Goal: Entertainment & Leisure: Consume media (video, audio)

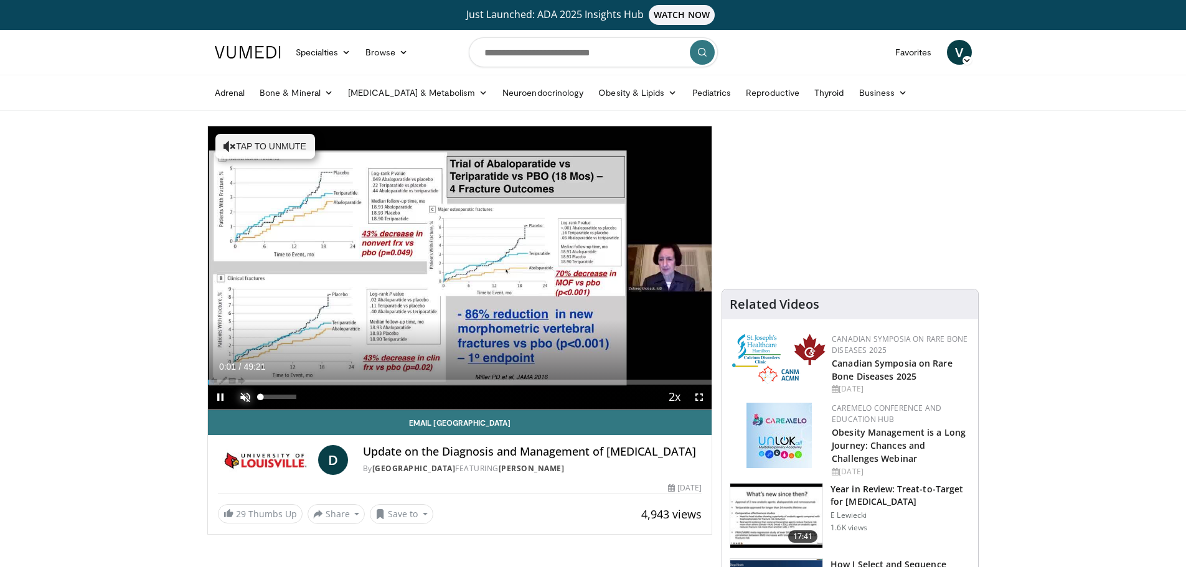
click at [241, 395] on span "Video Player" at bounding box center [245, 397] width 25 height 25
drag, startPoint x: 298, startPoint y: 398, endPoint x: 269, endPoint y: 393, distance: 29.0
click at [269, 395] on div "Volume Level" at bounding box center [265, 397] width 8 height 4
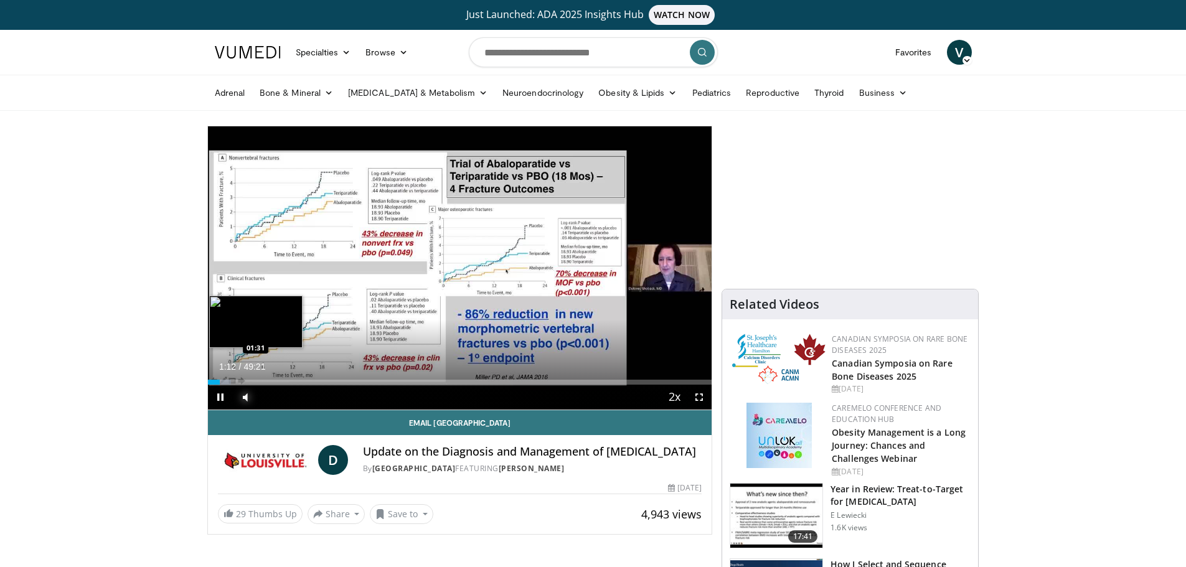
click at [223, 381] on div "Loaded : 4.69% 01:12 01:31" at bounding box center [460, 382] width 504 height 5
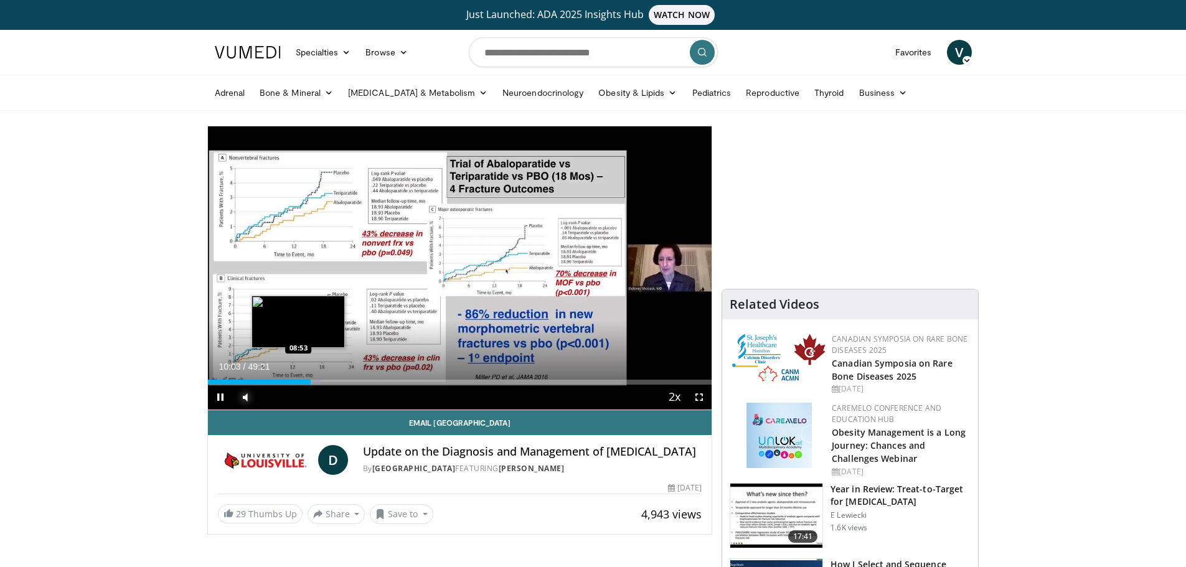
click at [299, 380] on div "Loaded : 22.44% 10:03 08:53" at bounding box center [460, 382] width 504 height 5
click at [298, 382] on div "Loaded : 21.28% 09:29 08:53" at bounding box center [460, 382] width 504 height 5
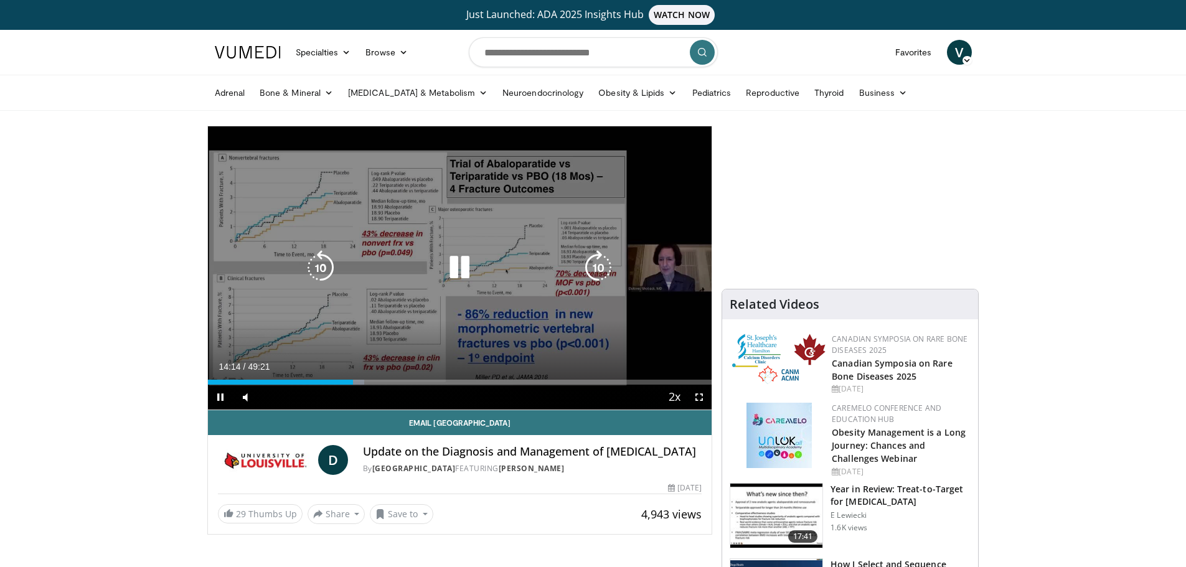
click at [304, 377] on video-js "**********" at bounding box center [460, 268] width 504 height 284
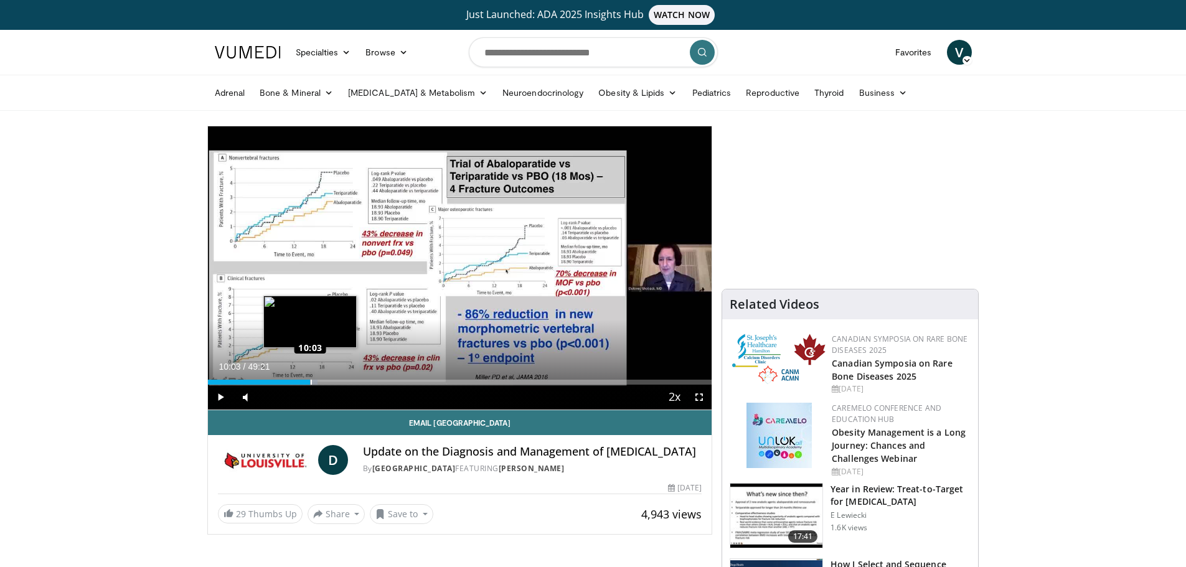
drag, startPoint x: 337, startPoint y: 382, endPoint x: 310, endPoint y: 379, distance: 27.5
click at [310, 379] on div "Loaded : 21.77% 10:03 10:03" at bounding box center [460, 379] width 504 height 12
click at [301, 380] on div "09:22" at bounding box center [256, 382] width 96 height 5
drag, startPoint x: 301, startPoint y: 380, endPoint x: 350, endPoint y: 384, distance: 49.4
click at [351, 384] on div "Progress Bar" at bounding box center [351, 382] width 1 height 5
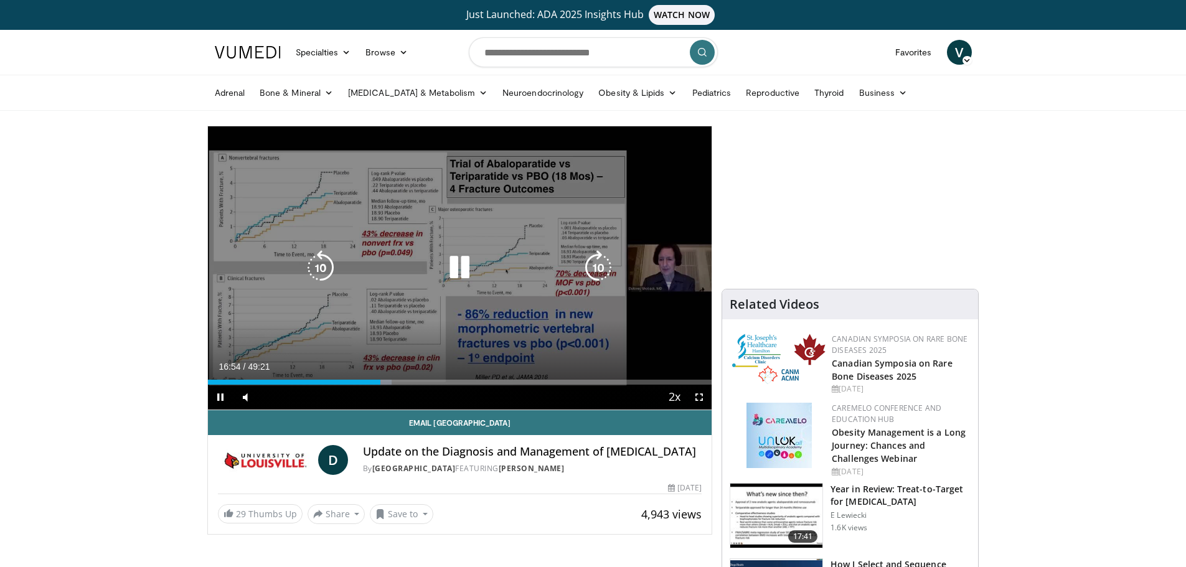
click at [466, 265] on icon "Video Player" at bounding box center [459, 267] width 35 height 35
click at [451, 266] on icon "Video Player" at bounding box center [459, 267] width 35 height 35
click at [449, 266] on icon "Video Player" at bounding box center [459, 267] width 35 height 35
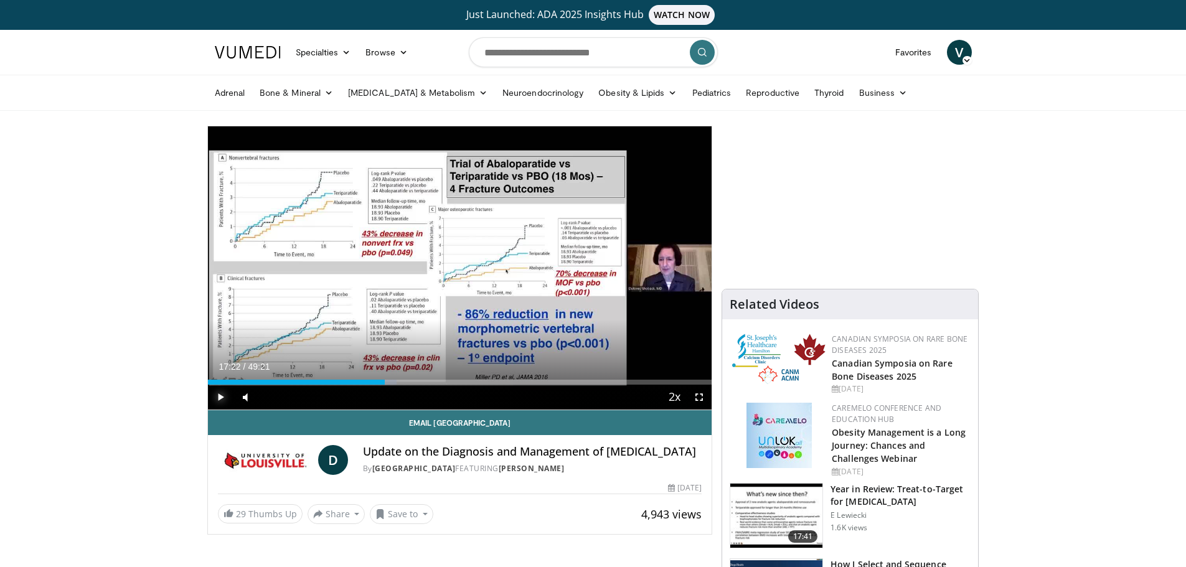
click at [219, 396] on span "Video Player" at bounding box center [220, 397] width 25 height 25
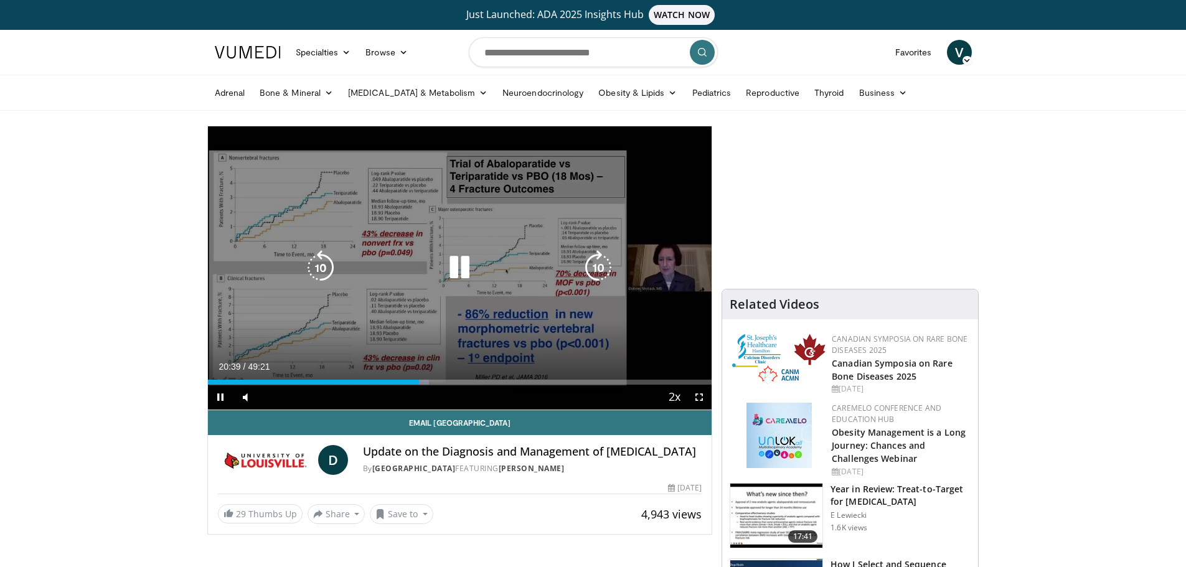
click at [455, 266] on icon "Video Player" at bounding box center [459, 267] width 35 height 35
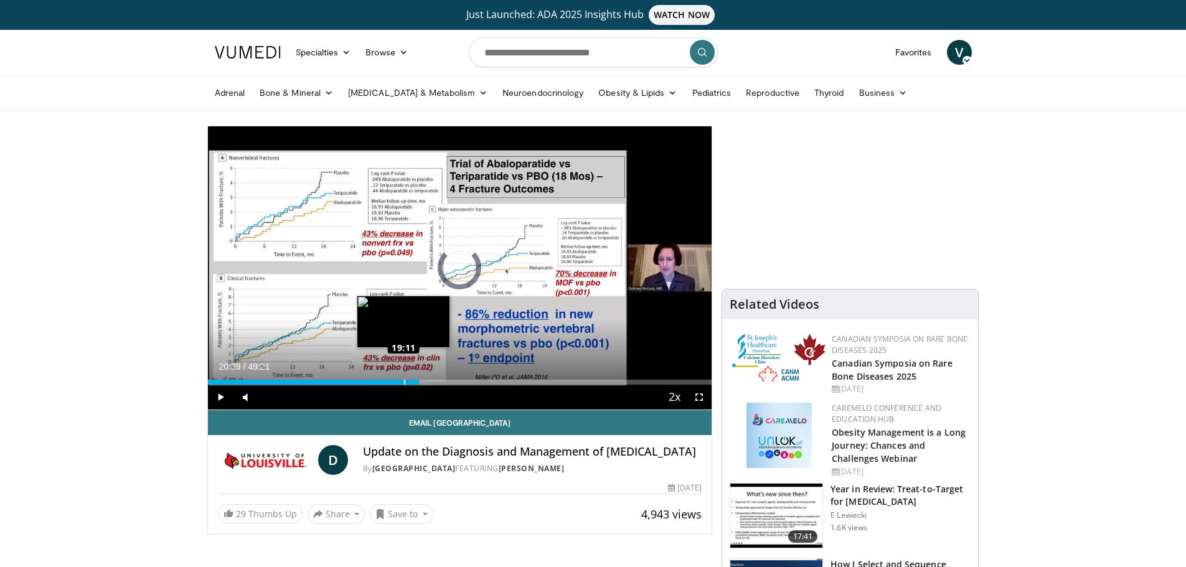
click at [403, 381] on div "Loaded : 43.90% 19:11 19:11" at bounding box center [460, 382] width 504 height 5
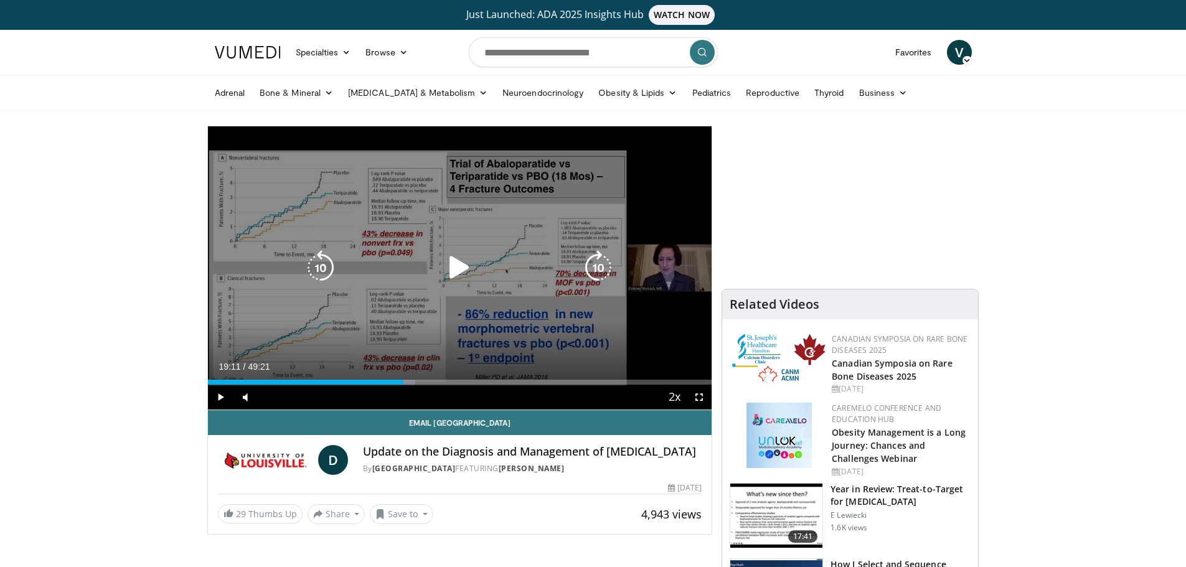
click at [462, 264] on icon "Video Player" at bounding box center [459, 267] width 35 height 35
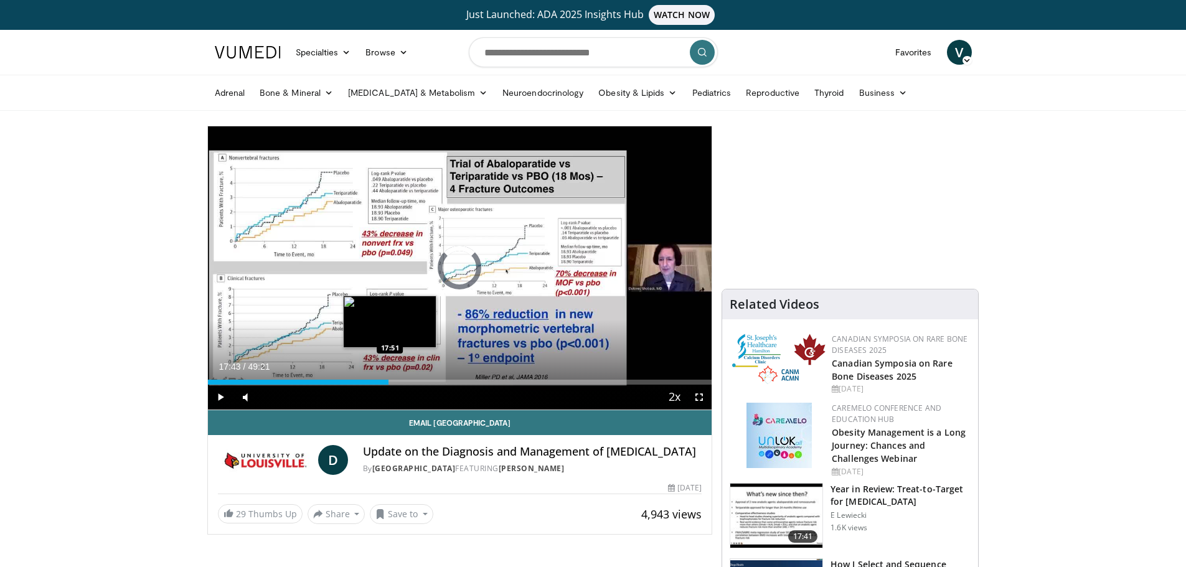
click at [388, 378] on div "Loaded : 0.00% 19:15 17:51" at bounding box center [460, 379] width 504 height 12
click at [403, 382] on div "Progress Bar" at bounding box center [398, 382] width 17 height 5
click at [407, 381] on div "Loaded : 40.86% 19:06 19:29" at bounding box center [460, 382] width 504 height 5
click at [417, 380] on div "Loaded : 42.21% 19:43 20:24" at bounding box center [460, 382] width 504 height 5
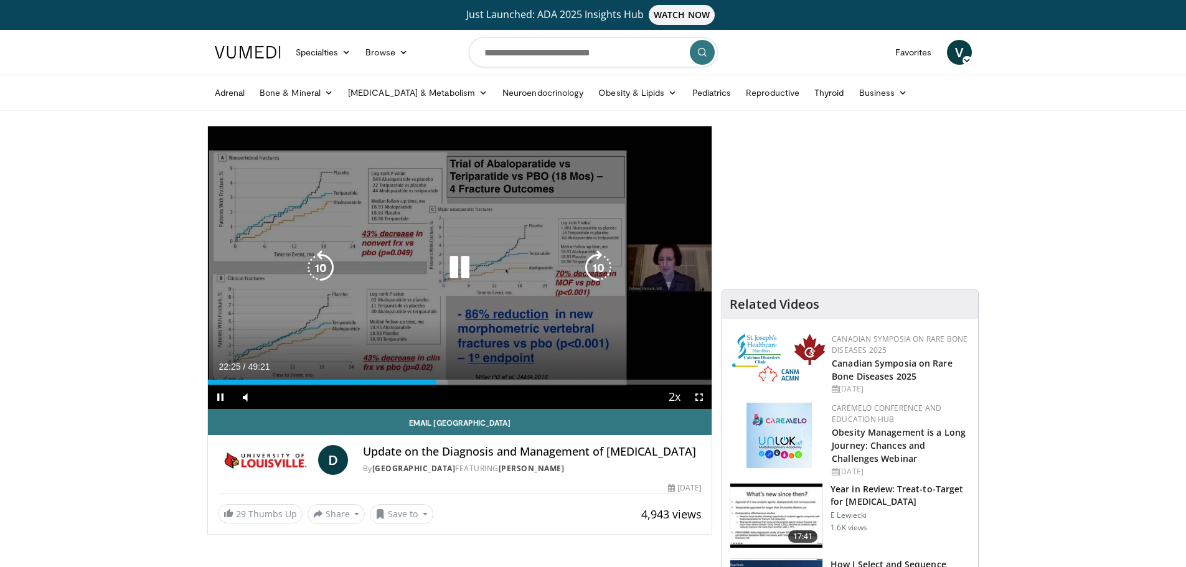
click at [467, 268] on icon "Video Player" at bounding box center [459, 267] width 35 height 35
click at [463, 263] on icon "Video Player" at bounding box center [459, 267] width 35 height 35
click at [595, 266] on icon "Video Player" at bounding box center [598, 267] width 35 height 35
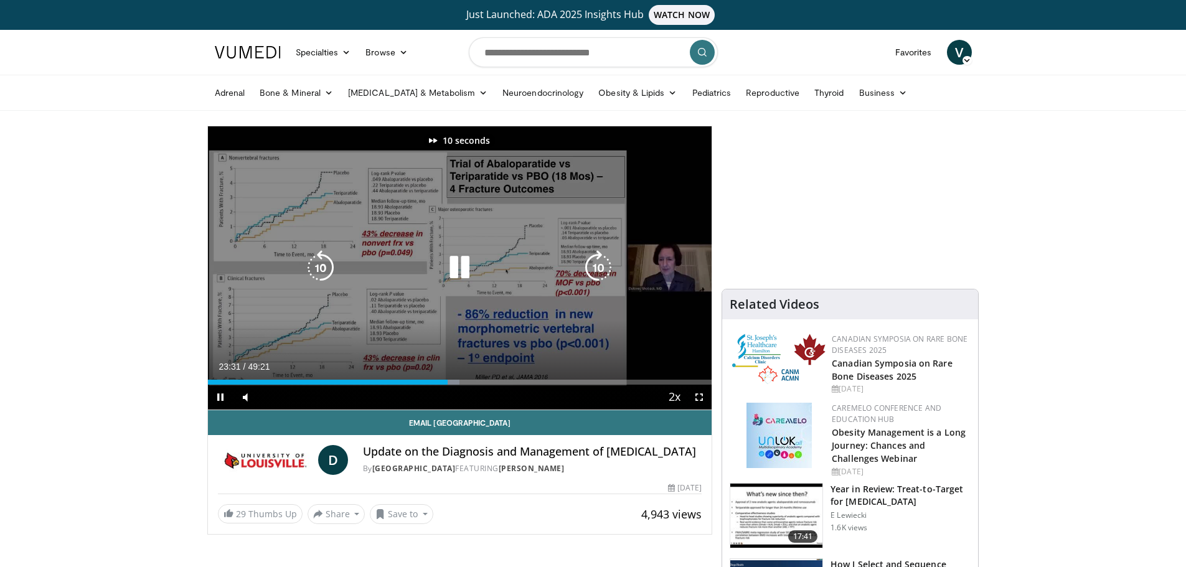
click at [595, 266] on icon "Video Player" at bounding box center [598, 267] width 35 height 35
click at [599, 262] on icon "Video Player" at bounding box center [598, 267] width 35 height 35
click at [599, 265] on icon "Video Player" at bounding box center [598, 267] width 35 height 35
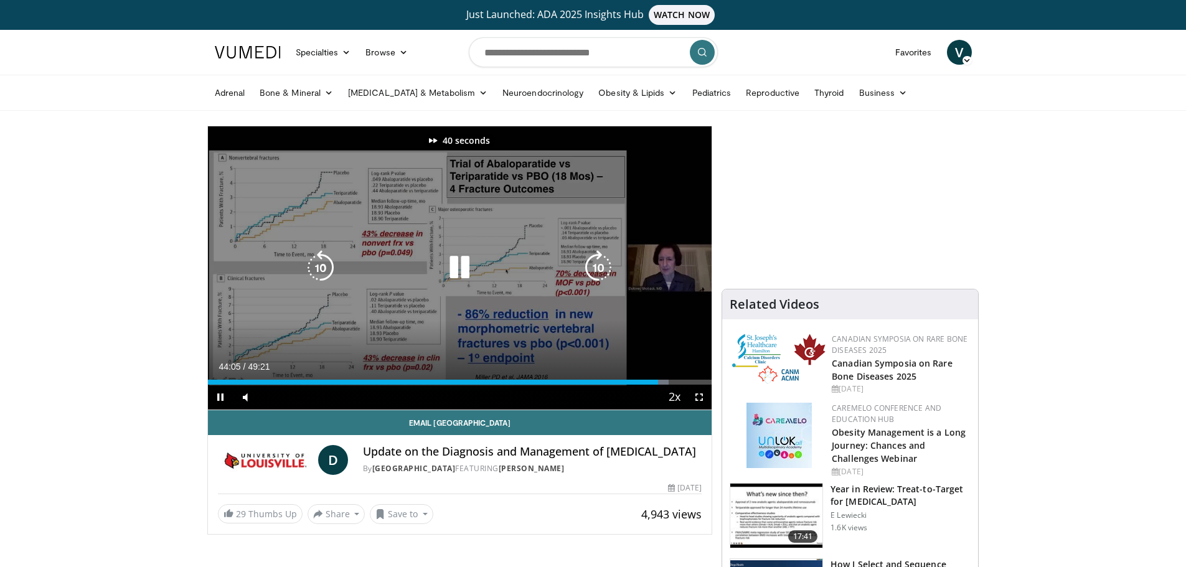
click at [599, 265] on icon "Video Player" at bounding box center [598, 267] width 35 height 35
click at [595, 267] on icon "Video Player" at bounding box center [598, 267] width 35 height 35
click at [599, 266] on icon "Video Player" at bounding box center [598, 267] width 35 height 35
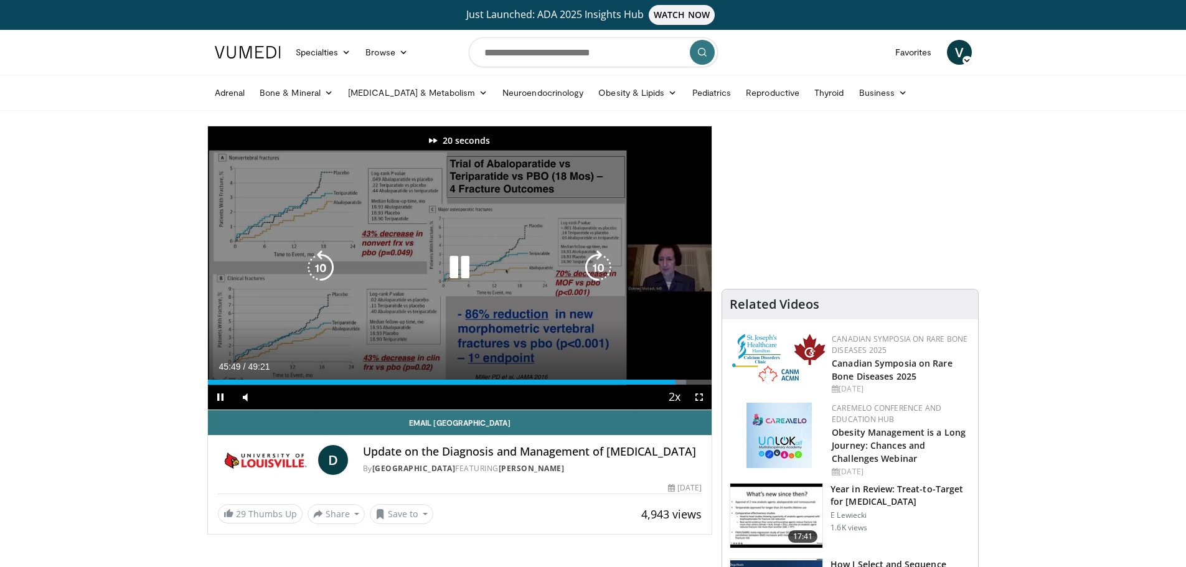
click at [599, 266] on icon "Video Player" at bounding box center [598, 267] width 35 height 35
click at [603, 271] on icon "Video Player" at bounding box center [598, 267] width 35 height 35
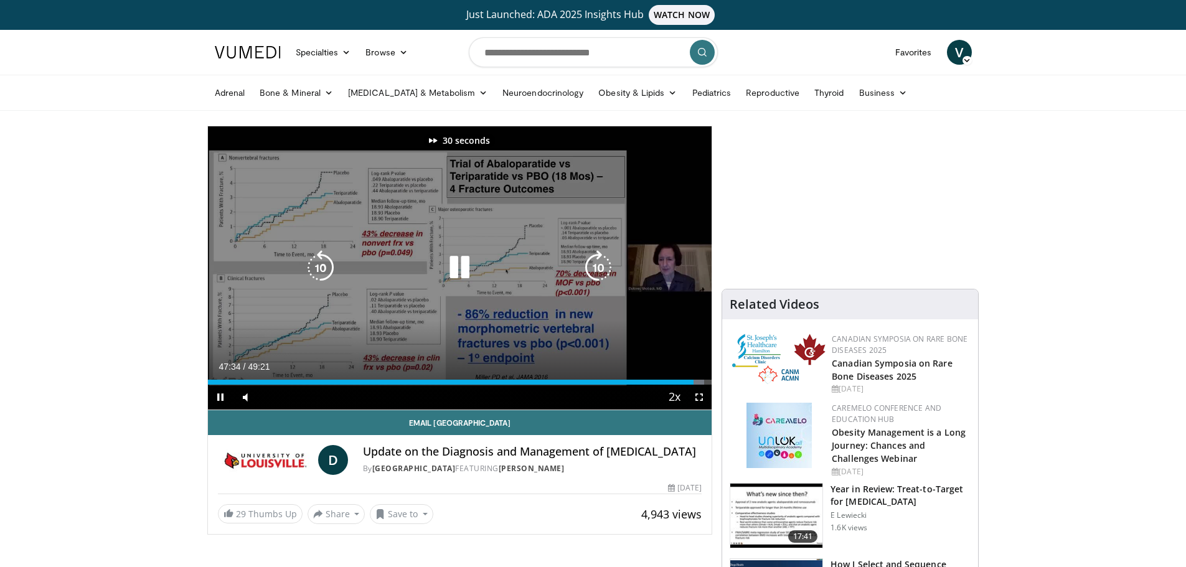
click at [603, 271] on icon "Video Player" at bounding box center [598, 267] width 35 height 35
click at [598, 270] on icon "Video Player" at bounding box center [598, 267] width 35 height 35
click at [586, 264] on icon "Video Player" at bounding box center [598, 267] width 35 height 35
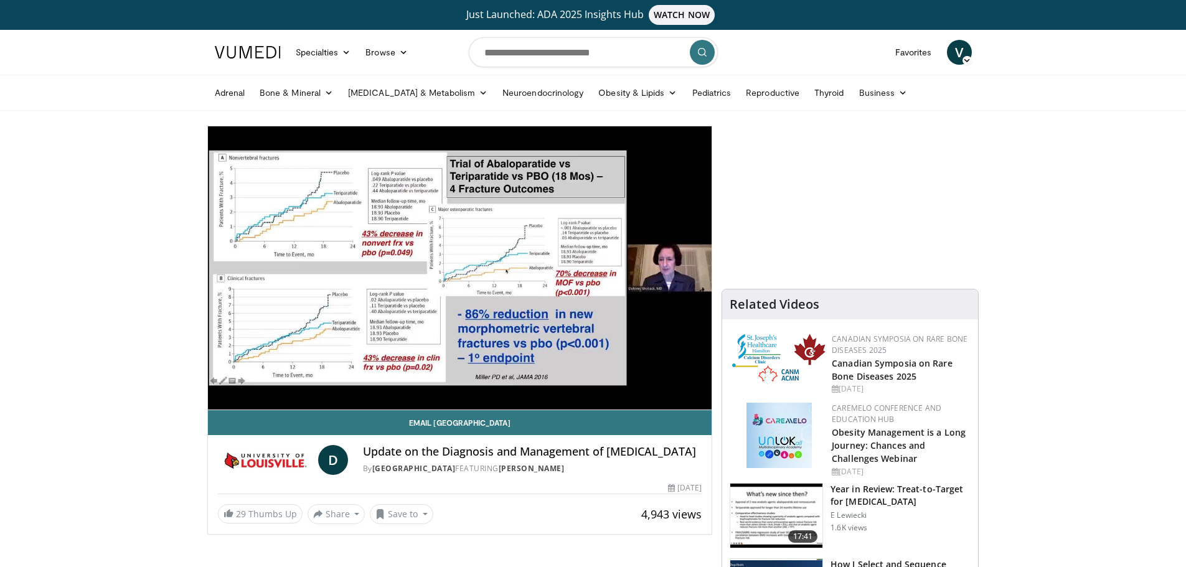
click at [875, 500] on h3 "Year in Review: Treat-to-Target for [MEDICAL_DATA]" at bounding box center [900, 495] width 140 height 25
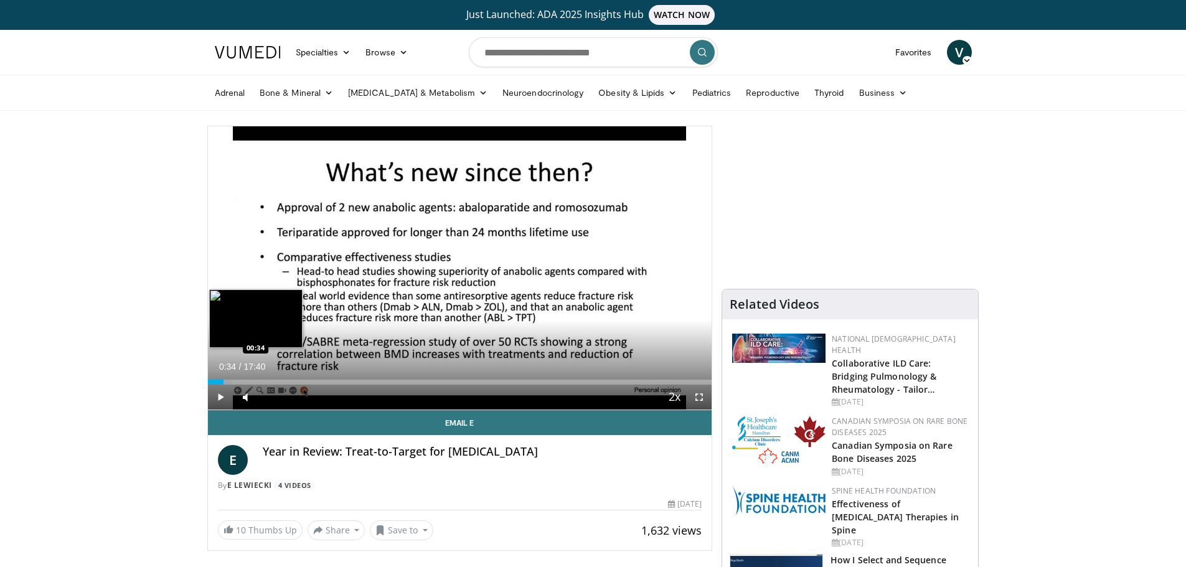
click at [223, 382] on div "Loaded : 4.67% 00:34 00:34" at bounding box center [460, 382] width 504 height 5
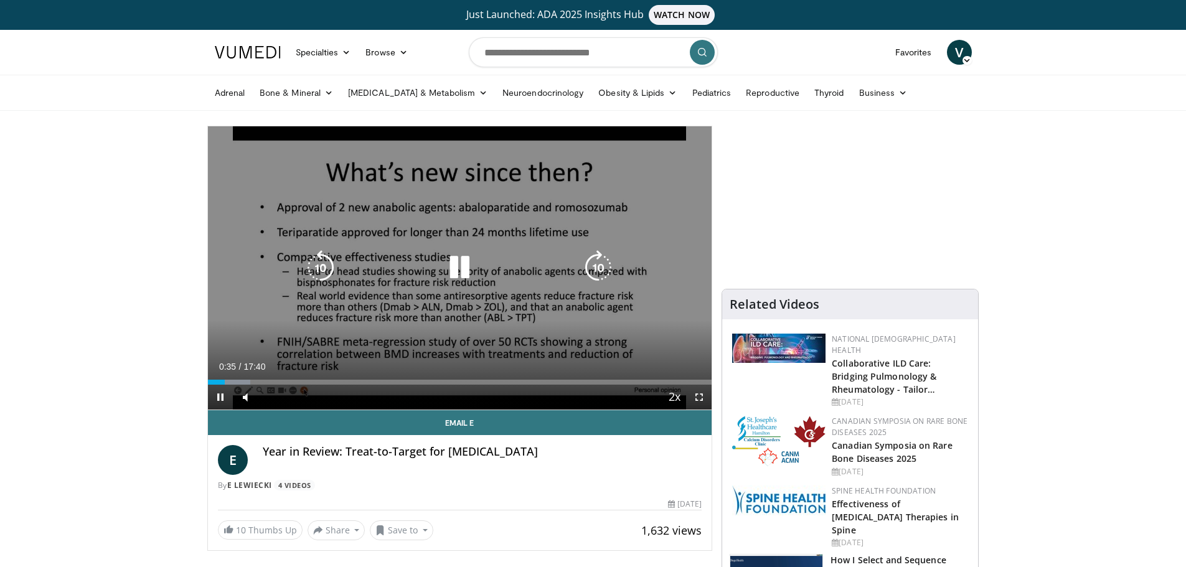
click at [235, 382] on video-js "**********" at bounding box center [460, 268] width 504 height 284
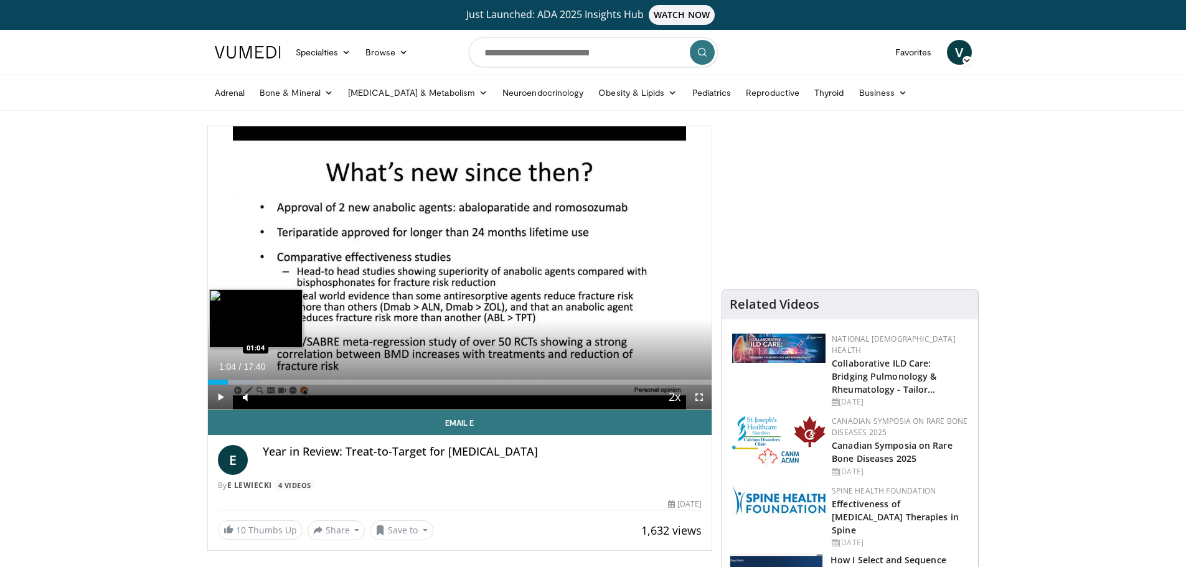
click at [238, 380] on div "Progress Bar" at bounding box center [236, 382] width 46 height 5
click at [253, 377] on div "Loaded : 12.16% 01:06 01:36" at bounding box center [460, 379] width 504 height 12
click at [260, 380] on div "Progress Bar" at bounding box center [262, 382] width 44 height 5
click at [281, 385] on div "Current Time 1:52 / Duration 17:40 Pause Skip Backward Skip Forward Mute Loaded…" at bounding box center [460, 397] width 504 height 25
click at [281, 382] on div "Progress Bar" at bounding box center [269, 382] width 46 height 5
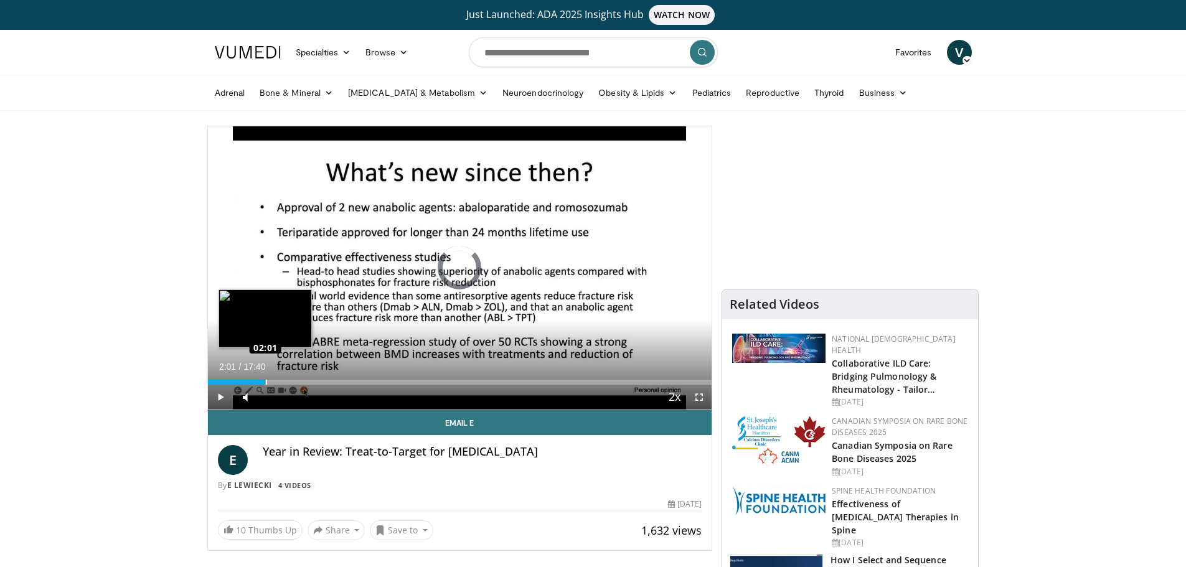
click at [265, 381] on div "Loaded : 0.00% 02:01 02:01" at bounding box center [460, 382] width 504 height 5
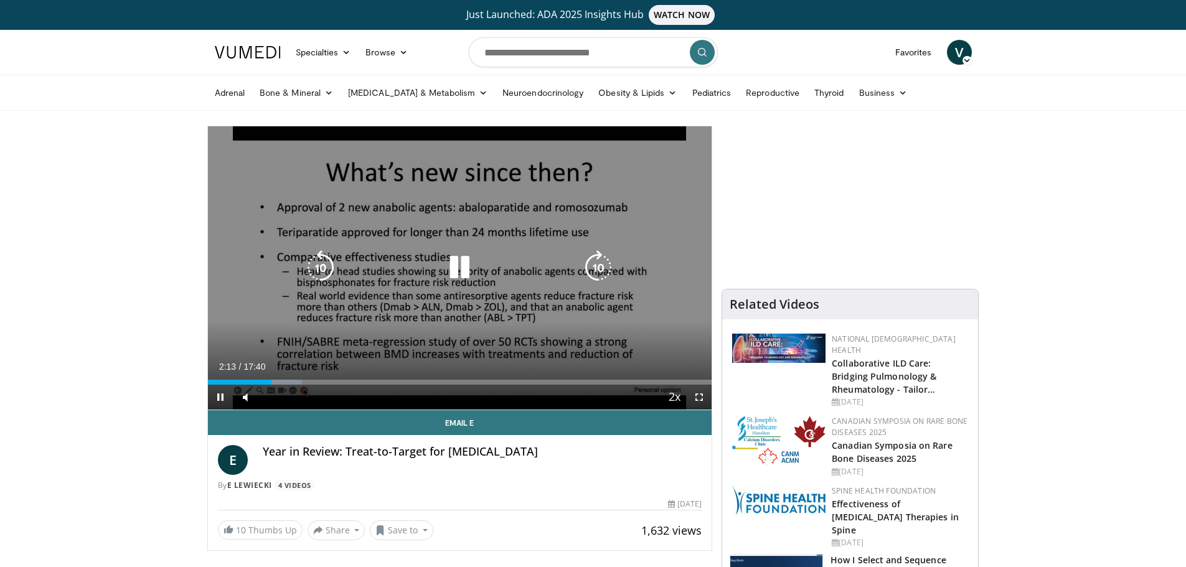
click at [607, 267] on icon "Video Player" at bounding box center [598, 267] width 35 height 35
click at [605, 271] on icon "Video Player" at bounding box center [598, 267] width 35 height 35
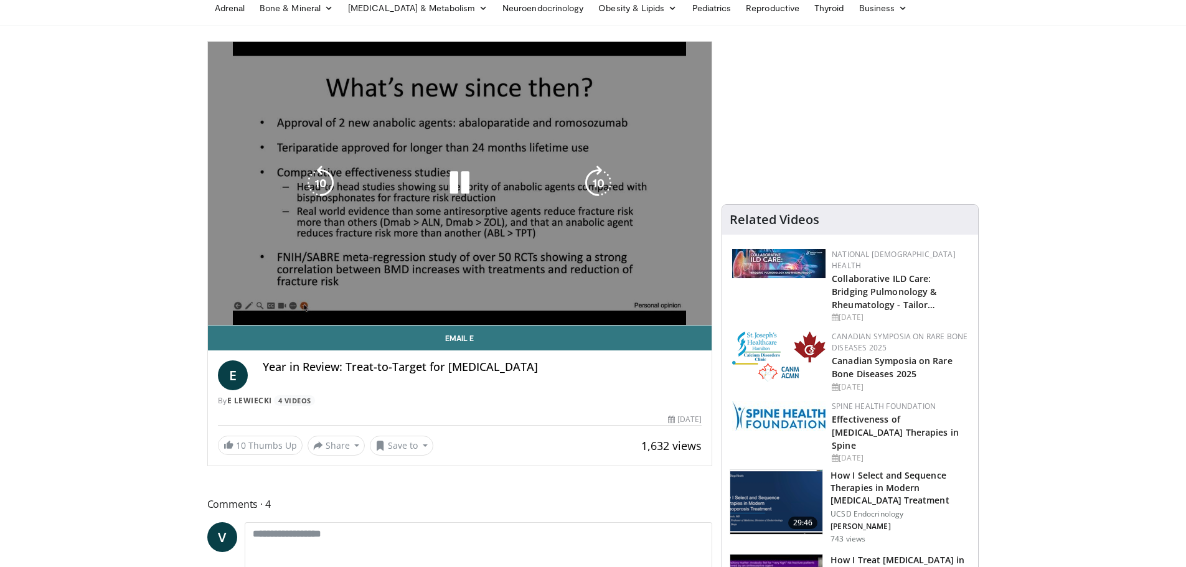
scroll to position [62, 0]
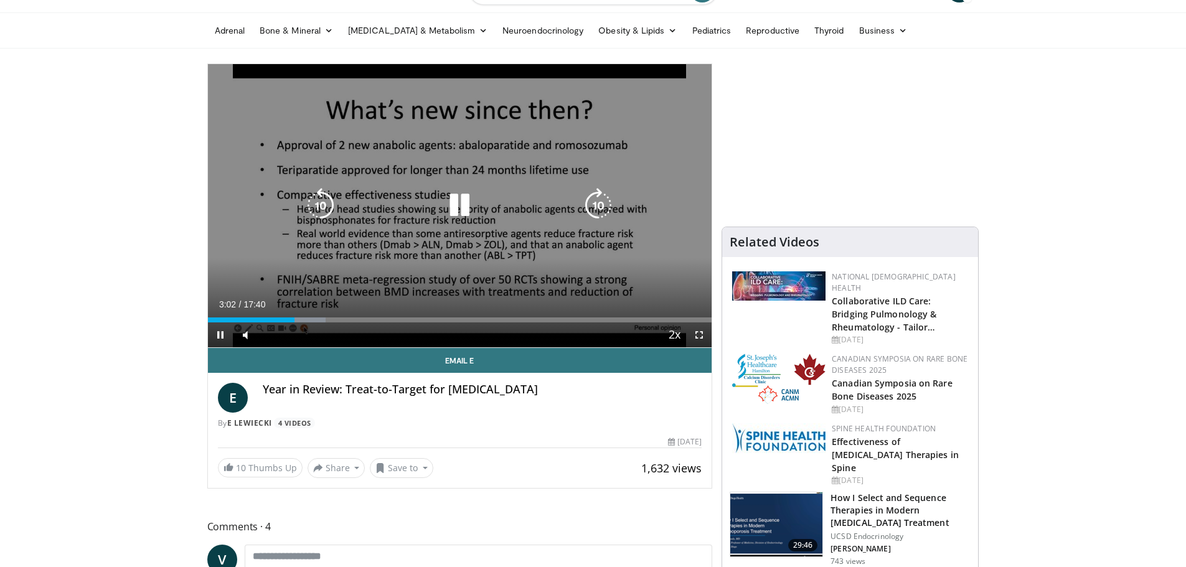
click at [601, 198] on icon "Video Player" at bounding box center [598, 205] width 35 height 35
click at [595, 204] on icon "Video Player" at bounding box center [598, 205] width 35 height 35
click at [590, 201] on icon "Video Player" at bounding box center [598, 205] width 35 height 35
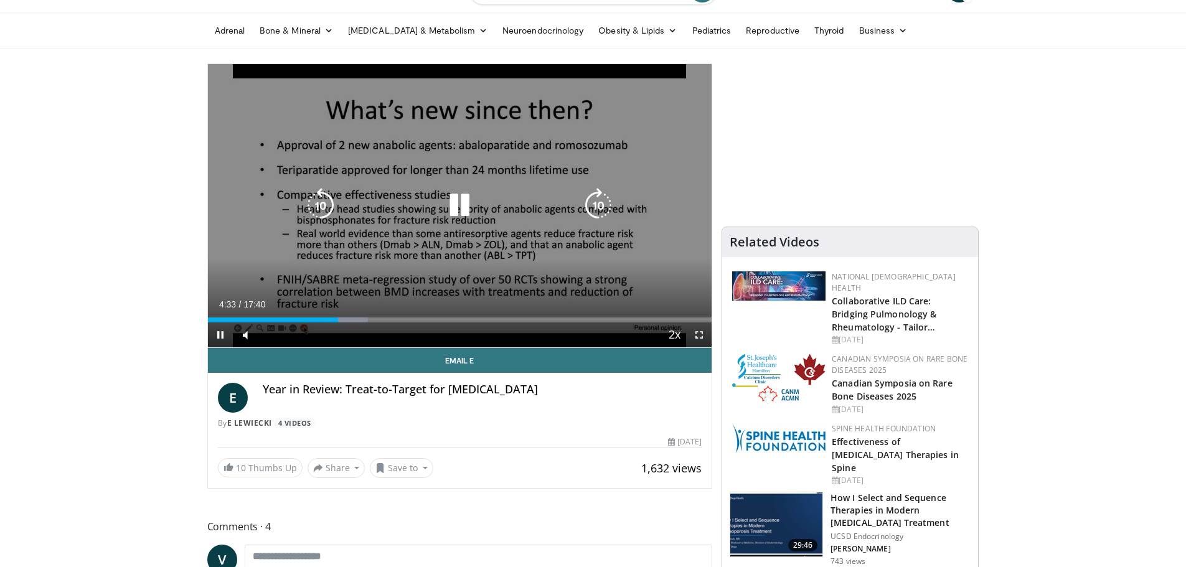
click at [594, 207] on icon "Video Player" at bounding box center [598, 205] width 35 height 35
click at [599, 195] on icon "Video Player" at bounding box center [598, 205] width 35 height 35
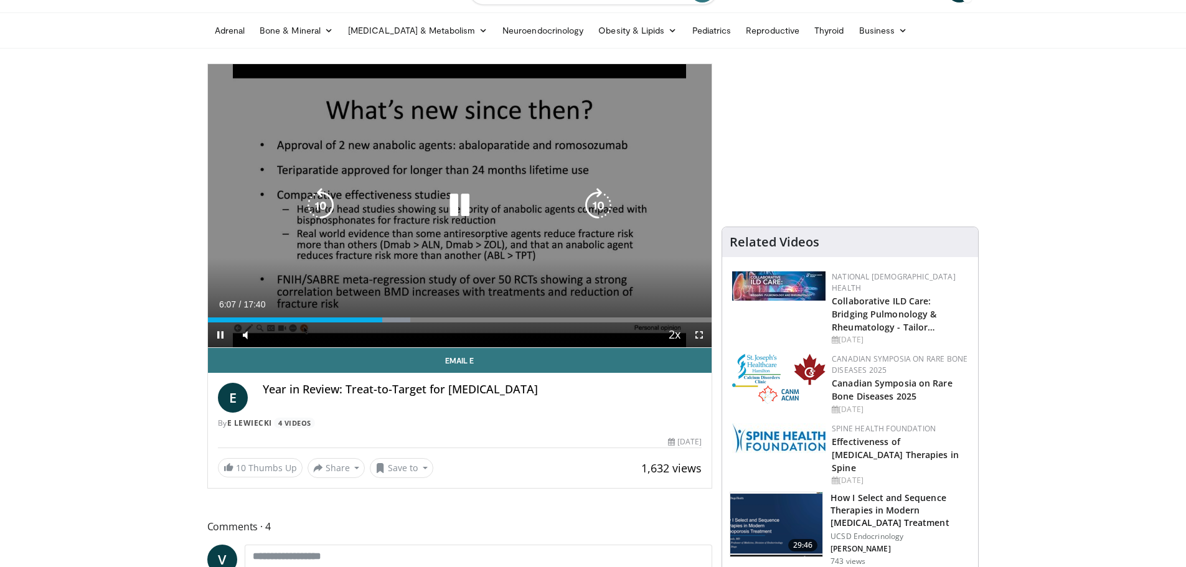
click at [587, 198] on icon "Video Player" at bounding box center [598, 205] width 35 height 35
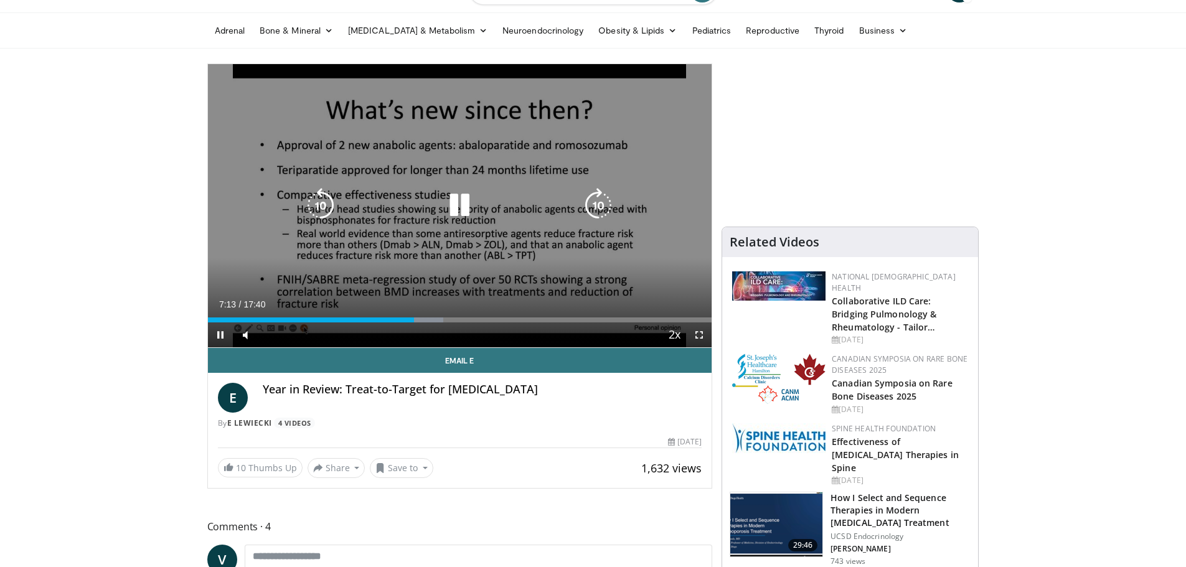
click at [594, 202] on icon "Video Player" at bounding box center [598, 205] width 35 height 35
click at [594, 201] on icon "Video Player" at bounding box center [598, 205] width 35 height 35
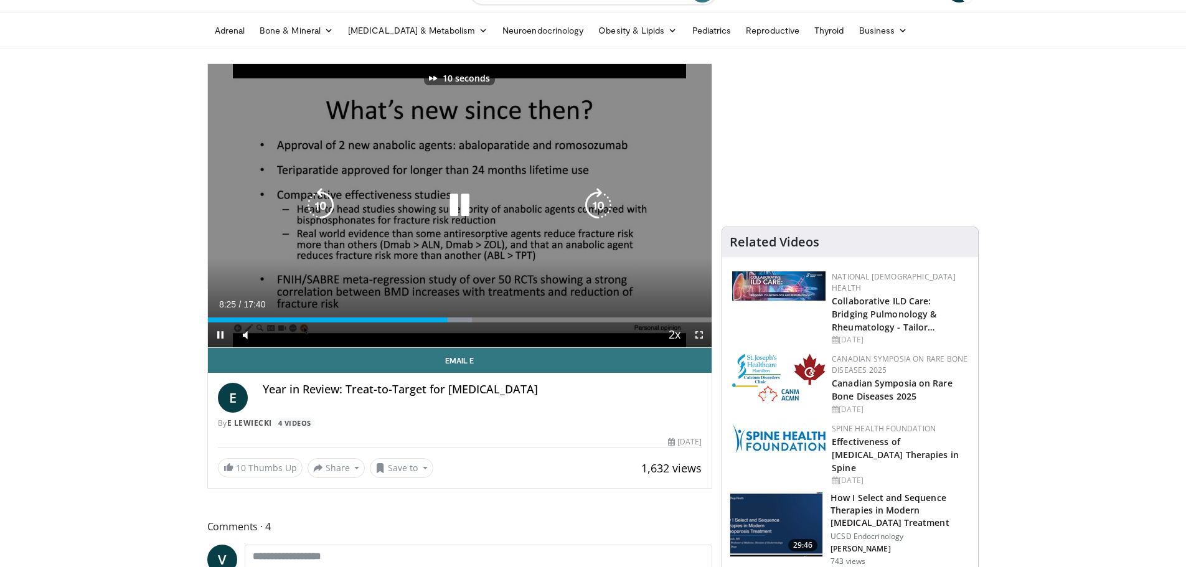
click at [594, 201] on icon "Video Player" at bounding box center [598, 205] width 35 height 35
click at [606, 197] on icon "Video Player" at bounding box center [598, 205] width 35 height 35
click at [598, 205] on icon "Video Player" at bounding box center [598, 205] width 35 height 35
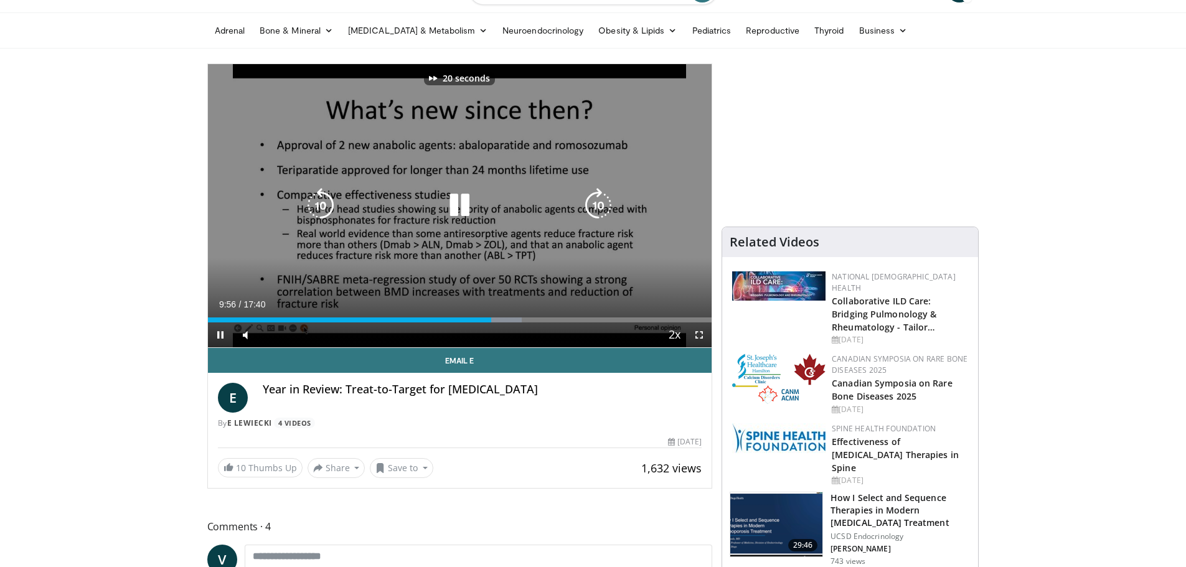
click at [598, 205] on icon "Video Player" at bounding box center [598, 205] width 35 height 35
click at [599, 202] on icon "Video Player" at bounding box center [598, 205] width 35 height 35
click at [599, 203] on icon "Video Player" at bounding box center [598, 205] width 35 height 35
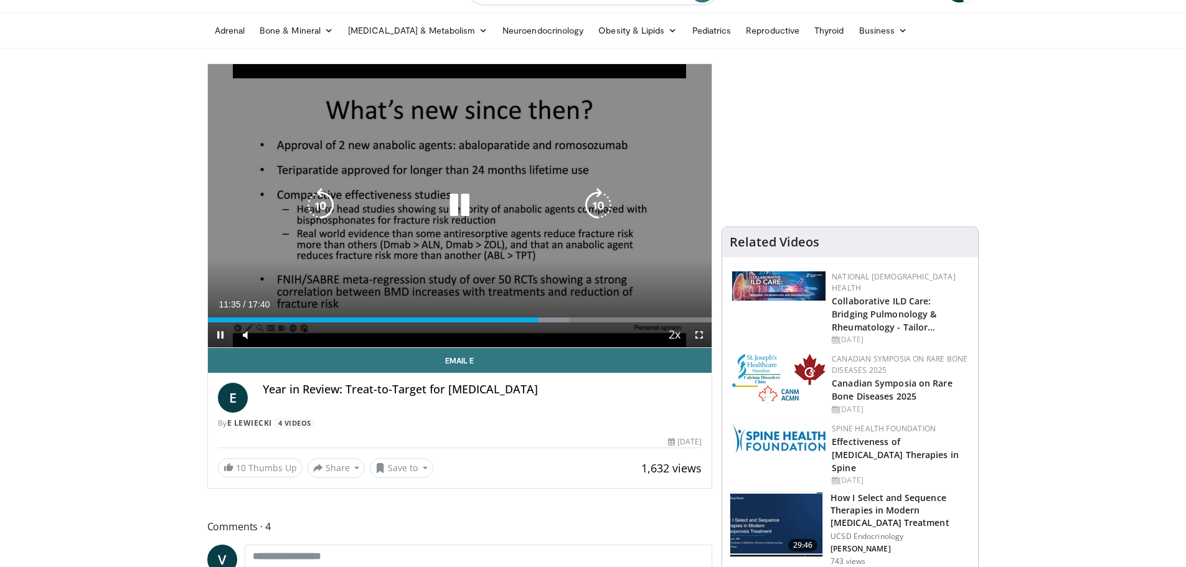
click at [598, 211] on icon "Video Player" at bounding box center [598, 205] width 35 height 35
click at [600, 202] on icon "Video Player" at bounding box center [598, 205] width 35 height 35
click at [591, 196] on icon "Video Player" at bounding box center [598, 205] width 35 height 35
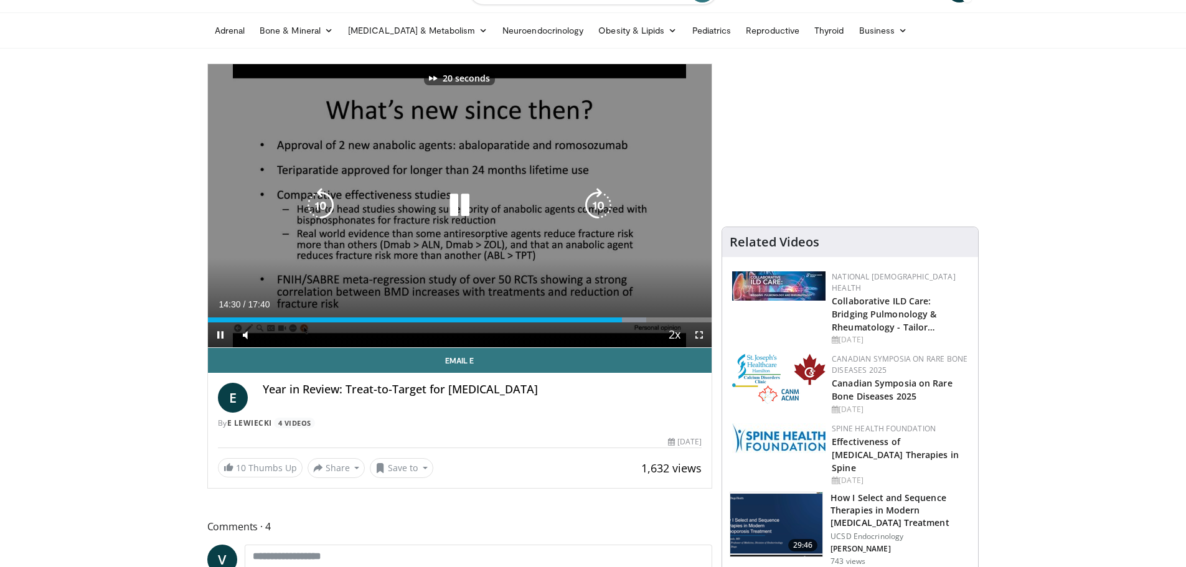
click at [591, 196] on icon "Video Player" at bounding box center [598, 205] width 35 height 35
click at [462, 204] on icon "Video Player" at bounding box center [459, 205] width 35 height 35
click at [463, 199] on icon "Video Player" at bounding box center [459, 205] width 35 height 35
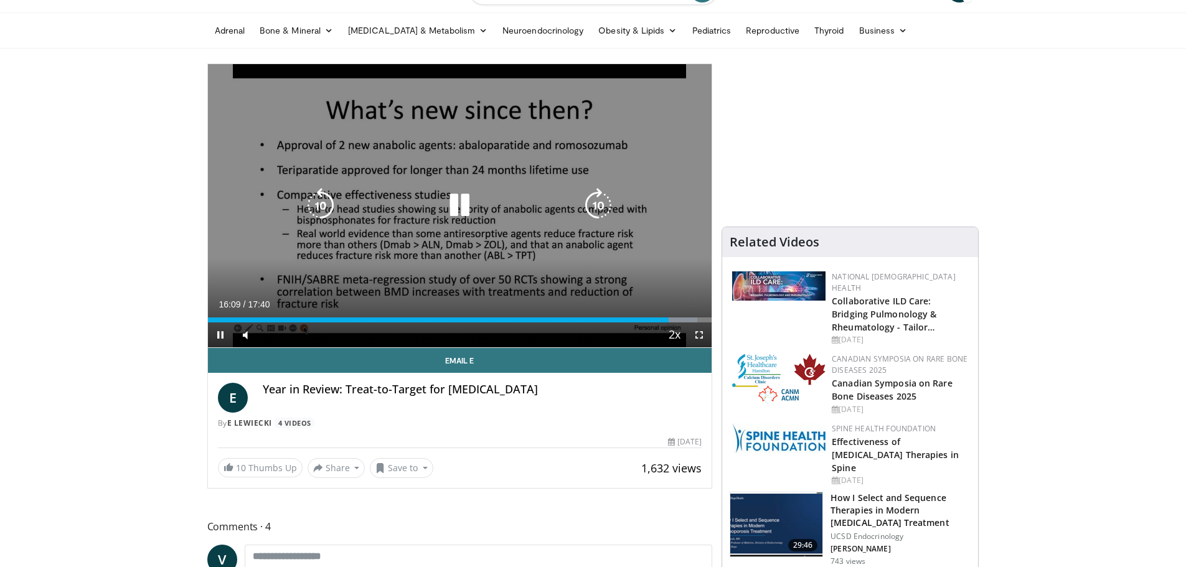
click at [456, 199] on icon "Video Player" at bounding box center [459, 205] width 35 height 35
